Goal: Download file/media

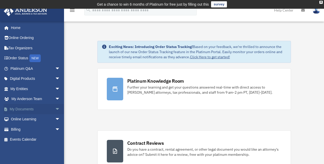
click at [55, 107] on span "arrow_drop_down" at bounding box center [60, 109] width 10 height 11
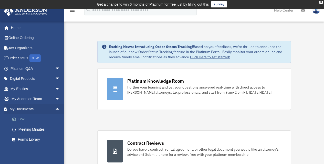
click at [15, 117] on span at bounding box center [16, 119] width 3 height 4
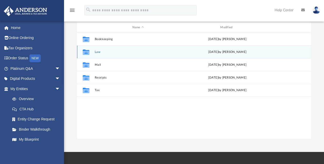
scroll to position [60, 0]
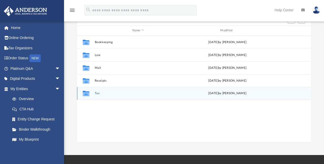
click at [88, 93] on icon "grid" at bounding box center [86, 94] width 7 height 4
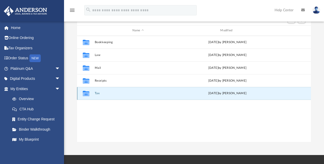
click at [88, 93] on icon "grid" at bounding box center [86, 94] width 7 height 4
click at [96, 93] on button "Tax" at bounding box center [138, 93] width 87 height 3
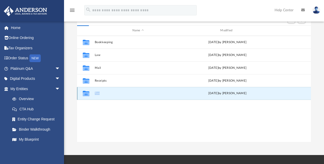
click at [96, 93] on button "Tax" at bounding box center [138, 93] width 87 height 3
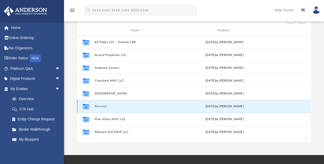
click at [101, 105] on button "Personal" at bounding box center [137, 106] width 85 height 3
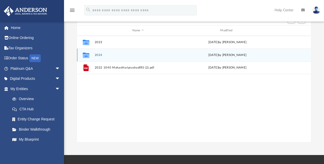
click at [86, 54] on icon "grid" at bounding box center [86, 56] width 7 height 4
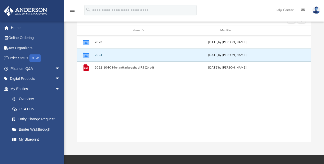
click at [86, 54] on icon "grid" at bounding box center [86, 56] width 7 height 4
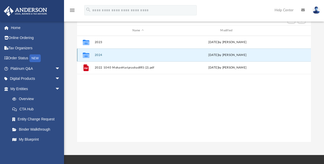
click at [87, 55] on icon "grid" at bounding box center [86, 55] width 7 height 5
click at [225, 55] on div "yesterday by Tiffany Smyth" at bounding box center [227, 55] width 87 height 5
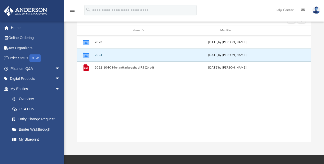
click at [83, 56] on icon "grid" at bounding box center [86, 56] width 7 height 4
click at [90, 54] on div "Collaborated Folder" at bounding box center [86, 55] width 13 height 8
click at [86, 55] on icon "grid" at bounding box center [86, 56] width 7 height 4
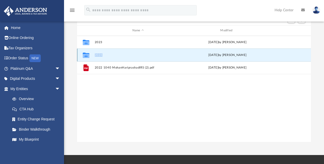
click at [86, 55] on icon "grid" at bounding box center [86, 56] width 7 height 4
click at [96, 53] on button "2024" at bounding box center [138, 54] width 87 height 3
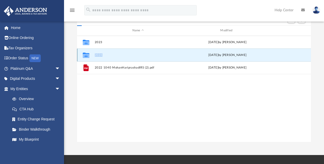
click at [96, 53] on button "2024" at bounding box center [138, 54] width 87 height 3
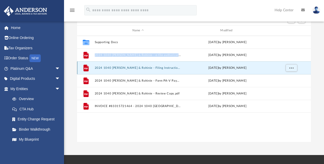
click at [129, 68] on button "2024 1040 Hariprashad, Mohan & Rohinie - Filing Instructions.pdf" at bounding box center [138, 67] width 87 height 3
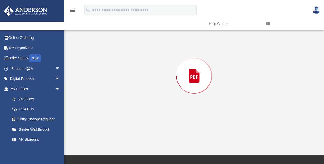
scroll to position [56, 0]
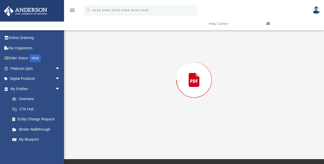
click at [129, 68] on div "Preview" at bounding box center [194, 80] width 234 height 132
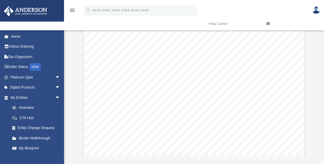
scroll to position [0, 0]
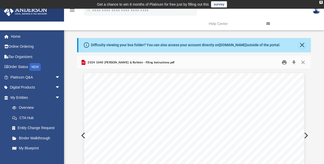
click at [283, 59] on button "Print" at bounding box center [284, 62] width 10 height 8
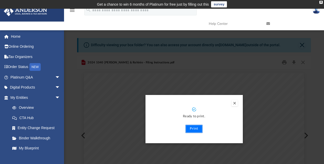
click at [192, 128] on button "Print" at bounding box center [194, 129] width 17 height 8
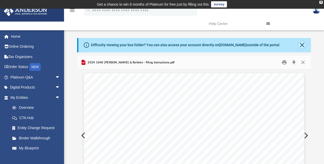
click at [301, 47] on button "Close" at bounding box center [302, 45] width 7 height 7
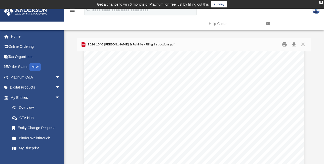
scroll to position [453, 0]
click at [302, 44] on button "Close" at bounding box center [303, 44] width 9 height 8
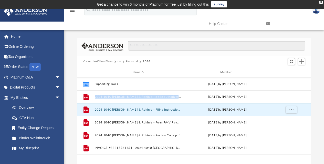
click at [132, 111] on button "2024 1040 Hariprashad, Mohan & Rohinie - Filing Instructions.pdf" at bounding box center [138, 109] width 87 height 3
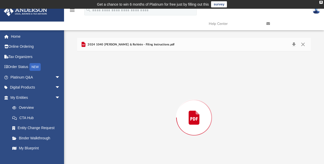
scroll to position [20, 0]
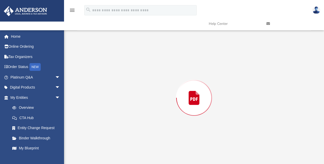
click at [132, 111] on div "Preview" at bounding box center [194, 98] width 234 height 132
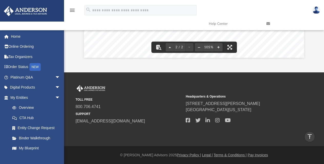
scroll to position [453, 0]
